Goal: Task Accomplishment & Management: Manage account settings

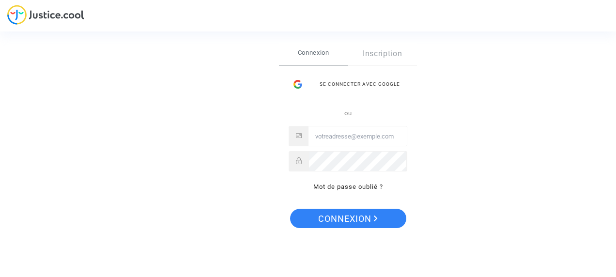
type input "Laurence.hartmann1@orange.fr"
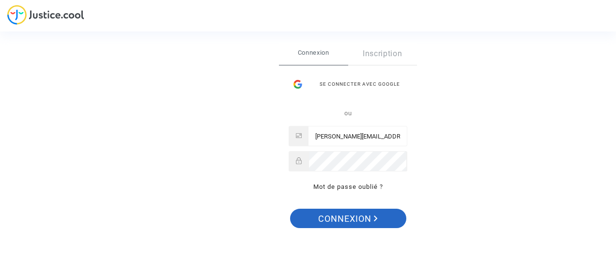
click at [347, 215] on span "Connexion" at bounding box center [348, 219] width 60 height 20
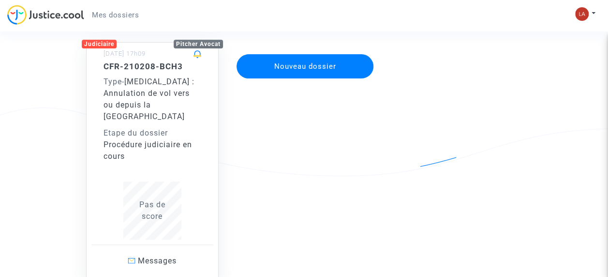
scroll to position [144, 0]
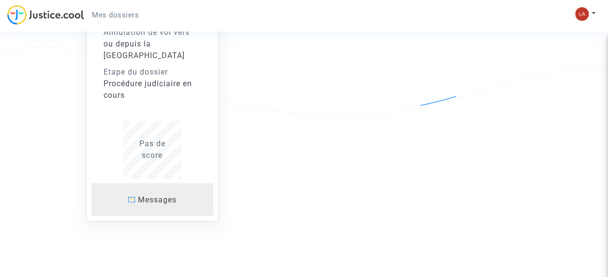
click at [160, 195] on span "Messages" at bounding box center [157, 199] width 39 height 9
